Goal: Information Seeking & Learning: Learn about a topic

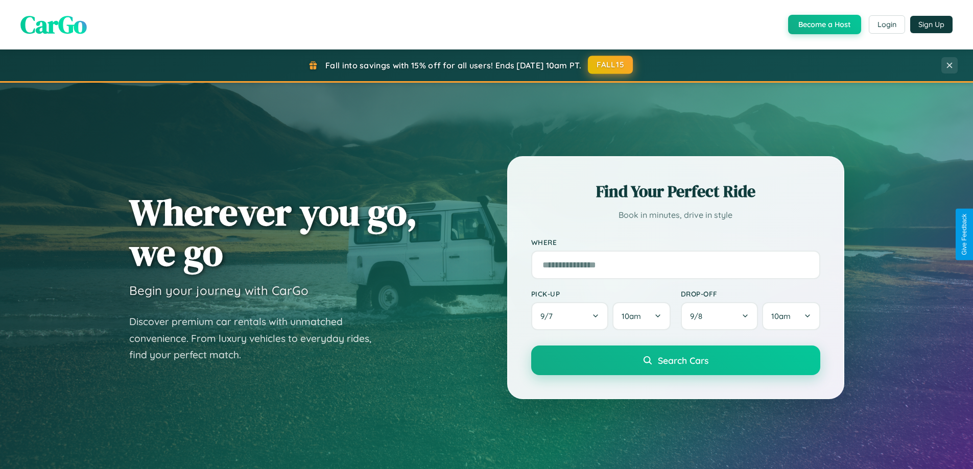
click at [611, 65] on button "FALL15" at bounding box center [610, 65] width 45 height 18
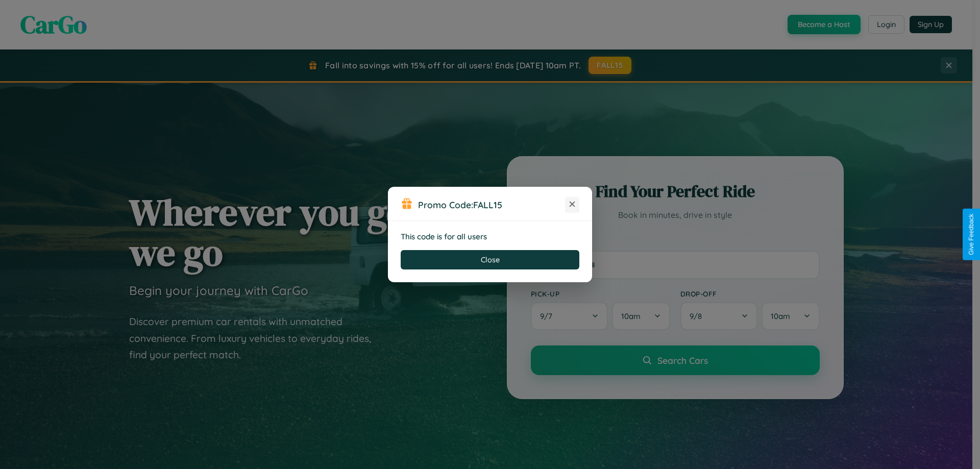
click at [572, 205] on icon at bounding box center [572, 204] width 10 height 10
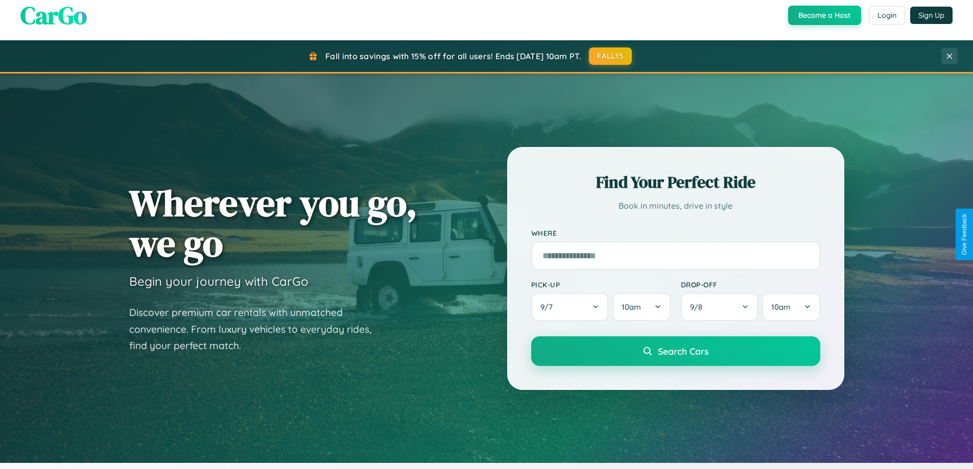
scroll to position [702, 0]
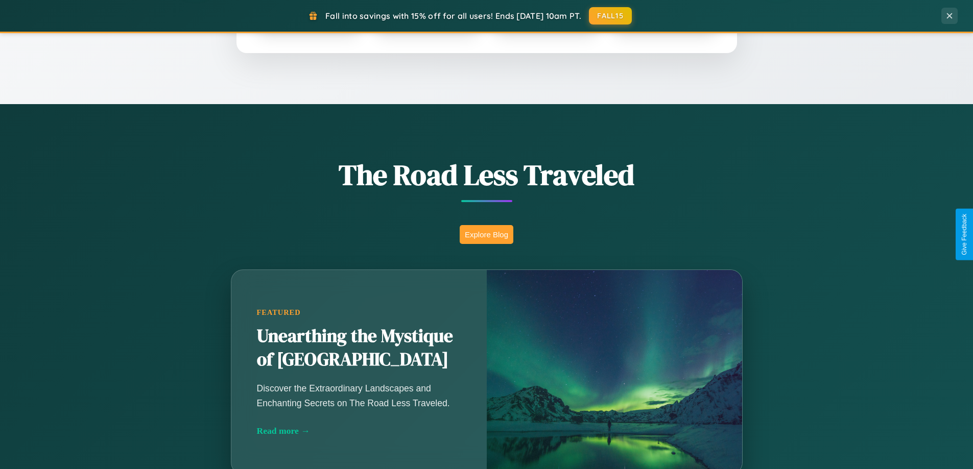
click at [486, 234] on button "Explore Blog" at bounding box center [486, 234] width 54 height 19
